Goal: Transaction & Acquisition: Purchase product/service

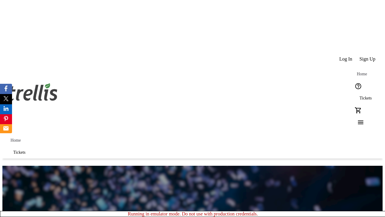
click at [360, 96] on span "Tickets" at bounding box center [366, 98] width 12 height 5
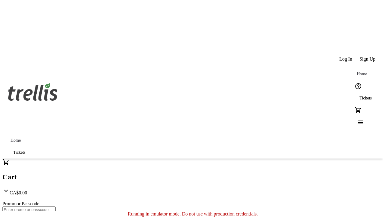
type input "1"
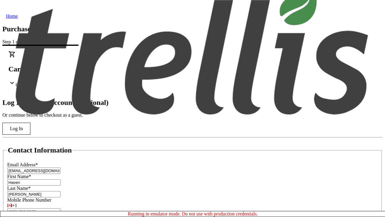
type input "[PERSON_NAME]"
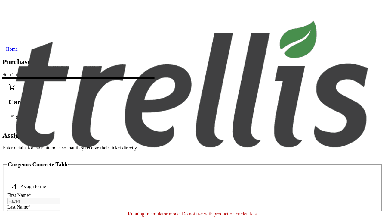
scroll to position [36, 0]
